Goal: Task Accomplishment & Management: Use online tool/utility

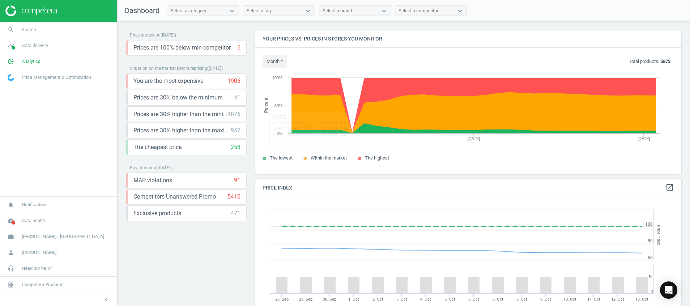
click at [36, 9] on img at bounding box center [30, 10] width 51 height 11
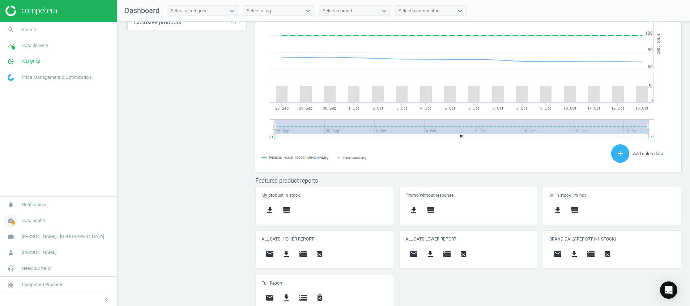
scroll to position [160, 435]
click at [16, 221] on icon "cloud_done" at bounding box center [11, 221] width 14 height 14
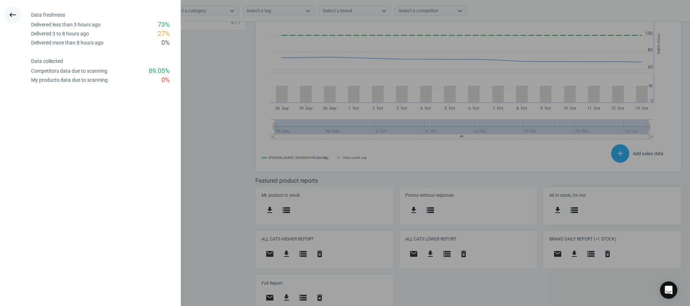
click at [9, 15] on icon "keyboard_backspace" at bounding box center [12, 14] width 9 height 9
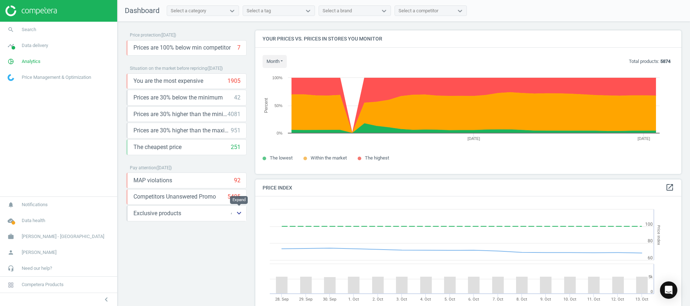
click at [237, 218] on button "keyboard_arrow_down" at bounding box center [239, 213] width 14 height 15
click at [161, 232] on icon "storage" at bounding box center [158, 229] width 9 height 9
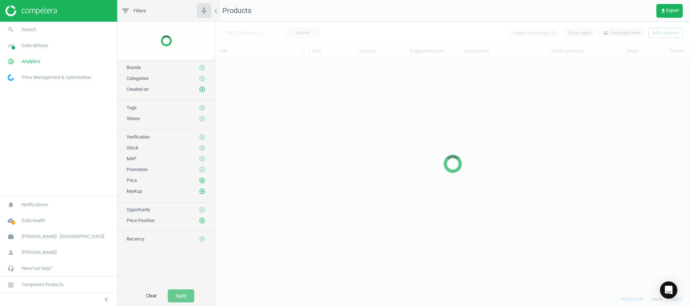
scroll to position [217, 466]
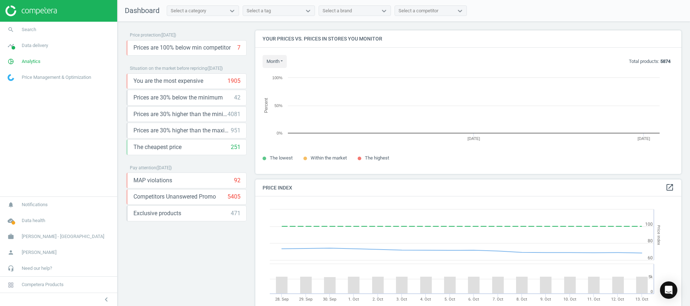
scroll to position [183, 435]
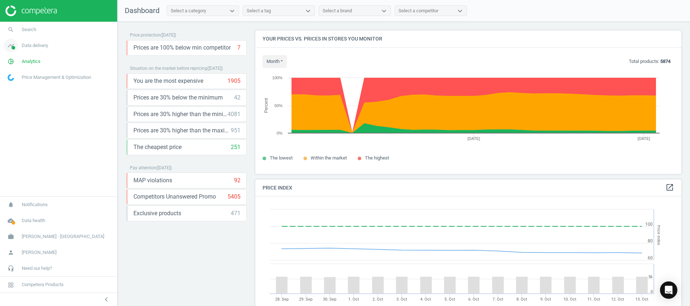
click at [12, 42] on icon "timeline" at bounding box center [11, 46] width 14 height 14
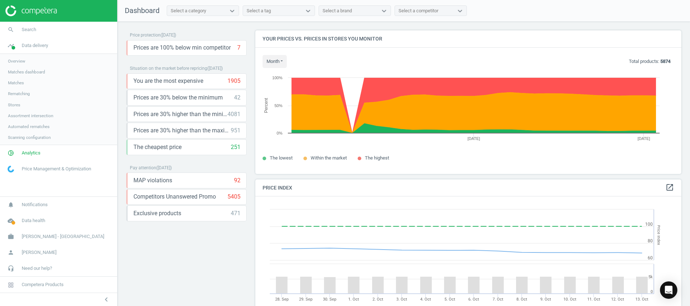
click at [17, 80] on span "Matches" at bounding box center [16, 83] width 16 height 6
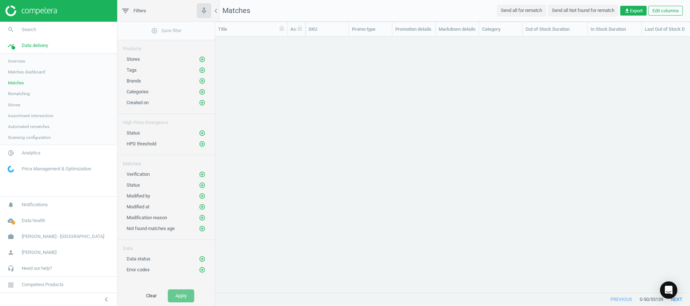
scroll to position [239, 466]
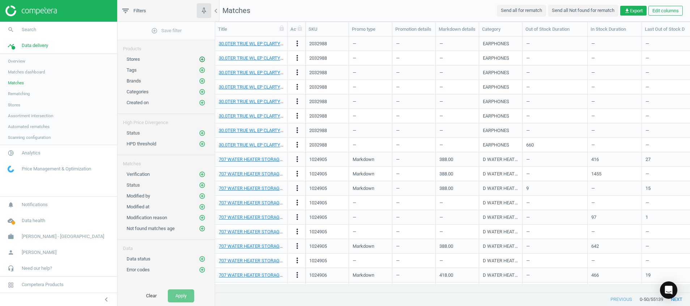
click at [204, 58] on icon "add_circle_outline" at bounding box center [202, 59] width 7 height 7
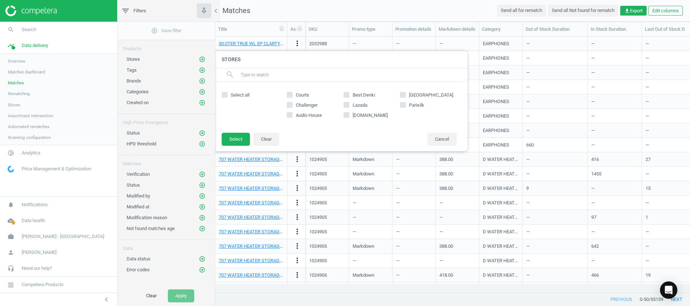
click at [305, 93] on span "Courts" at bounding box center [302, 95] width 16 height 7
click at [292, 93] on input "Courts" at bounding box center [289, 94] width 5 height 5
checkbox input "true"
click at [312, 105] on span "Challenger" at bounding box center [306, 105] width 25 height 7
click at [292, 105] on input "Challenger" at bounding box center [289, 104] width 5 height 5
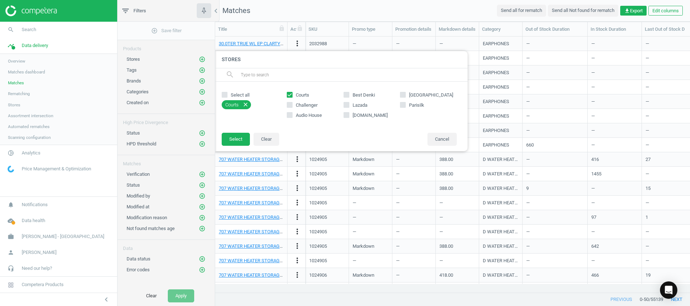
checkbox input "true"
click at [304, 114] on span "Audio House" at bounding box center [308, 115] width 29 height 7
click at [292, 114] on input "Audio House" at bounding box center [289, 114] width 5 height 5
checkbox input "true"
click at [357, 95] on span "Best Denki" at bounding box center [363, 95] width 25 height 7
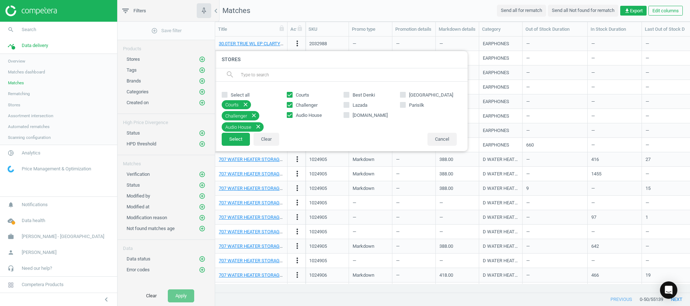
click at [349, 95] on input "Best Denki" at bounding box center [346, 94] width 5 height 5
checkbox input "true"
click at [369, 116] on span "amazon.sg" at bounding box center [370, 115] width 38 height 7
click at [349, 116] on input "amazon.sg" at bounding box center [346, 114] width 5 height 5
checkbox input "true"
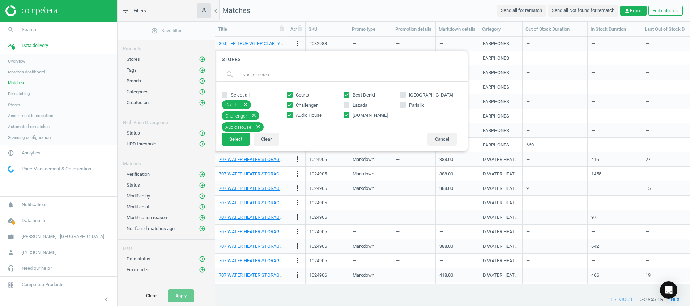
click at [409, 94] on span "Gain City" at bounding box center [430, 95] width 47 height 7
click at [405, 94] on input "Gain City" at bounding box center [403, 94] width 5 height 5
checkbox input "true"
click at [355, 115] on span "amazon.sg" at bounding box center [370, 115] width 38 height 7
click at [349, 115] on input "amazon.sg" at bounding box center [346, 114] width 5 height 5
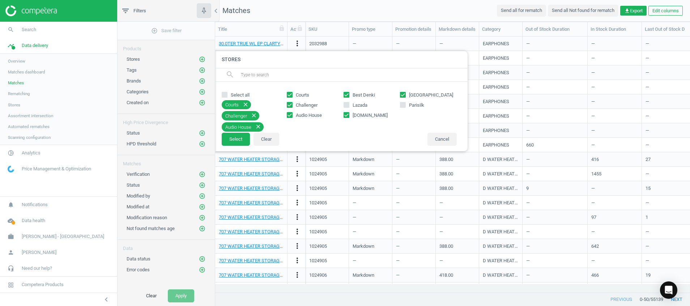
checkbox input "false"
click at [405, 104] on icon at bounding box center [403, 105] width 6 height 6
click at [405, 104] on input "Parisilk" at bounding box center [403, 104] width 5 height 5
checkbox input "true"
click at [238, 139] on button "Select" at bounding box center [236, 139] width 28 height 13
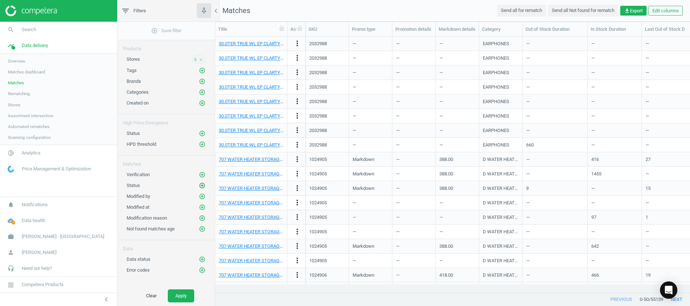
click at [201, 185] on icon "add_circle_outline" at bounding box center [202, 185] width 7 height 7
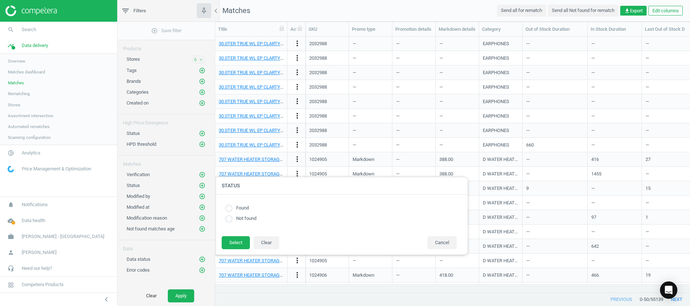
click at [243, 220] on label "Not found" at bounding box center [244, 218] width 24 height 7
click at [228, 218] on input "radio" at bounding box center [228, 218] width 7 height 7
radio input "true"
click at [235, 242] on button "Select" at bounding box center [236, 242] width 28 height 13
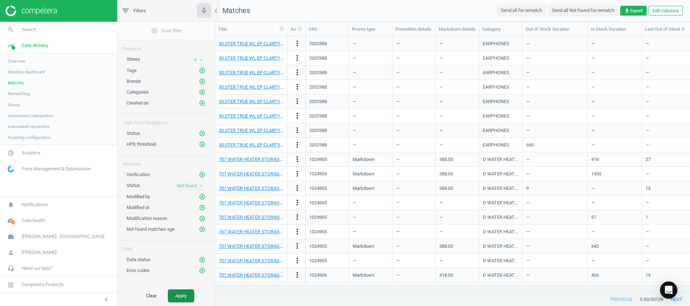
click at [182, 299] on button "Apply" at bounding box center [181, 295] width 26 height 13
